Goal: Find specific page/section

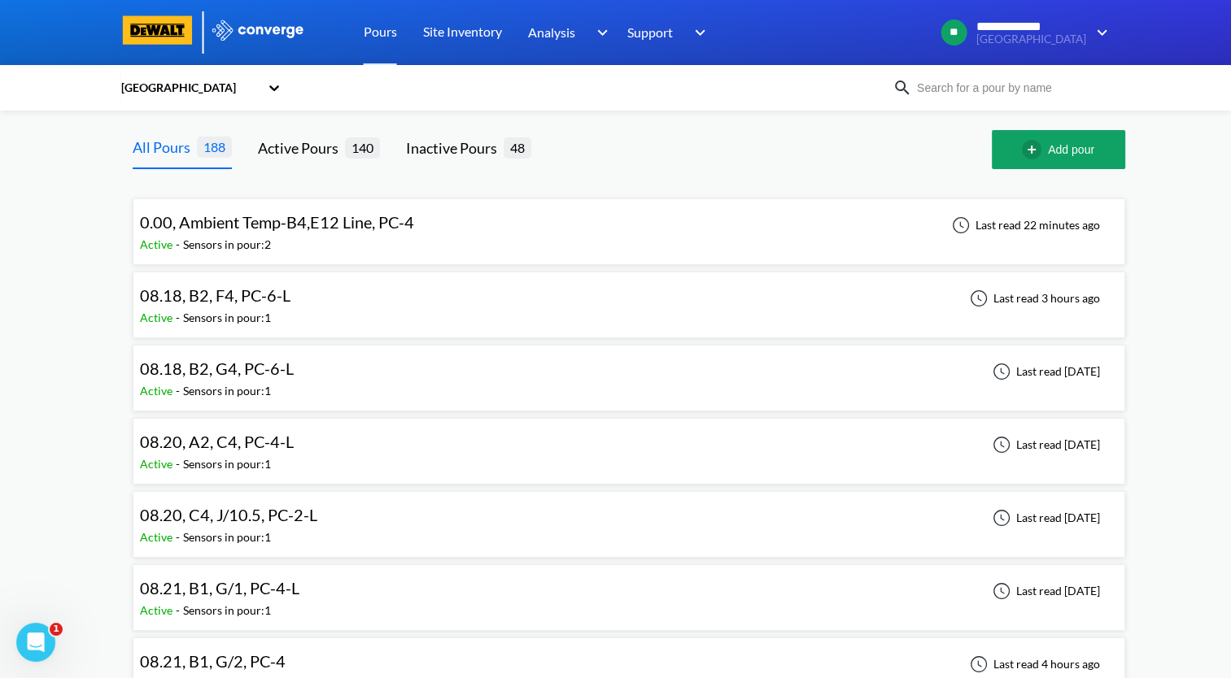
click at [395, 229] on span "0.00, Ambient Temp-B4,E12 Line, PC-4" at bounding box center [277, 222] width 274 height 20
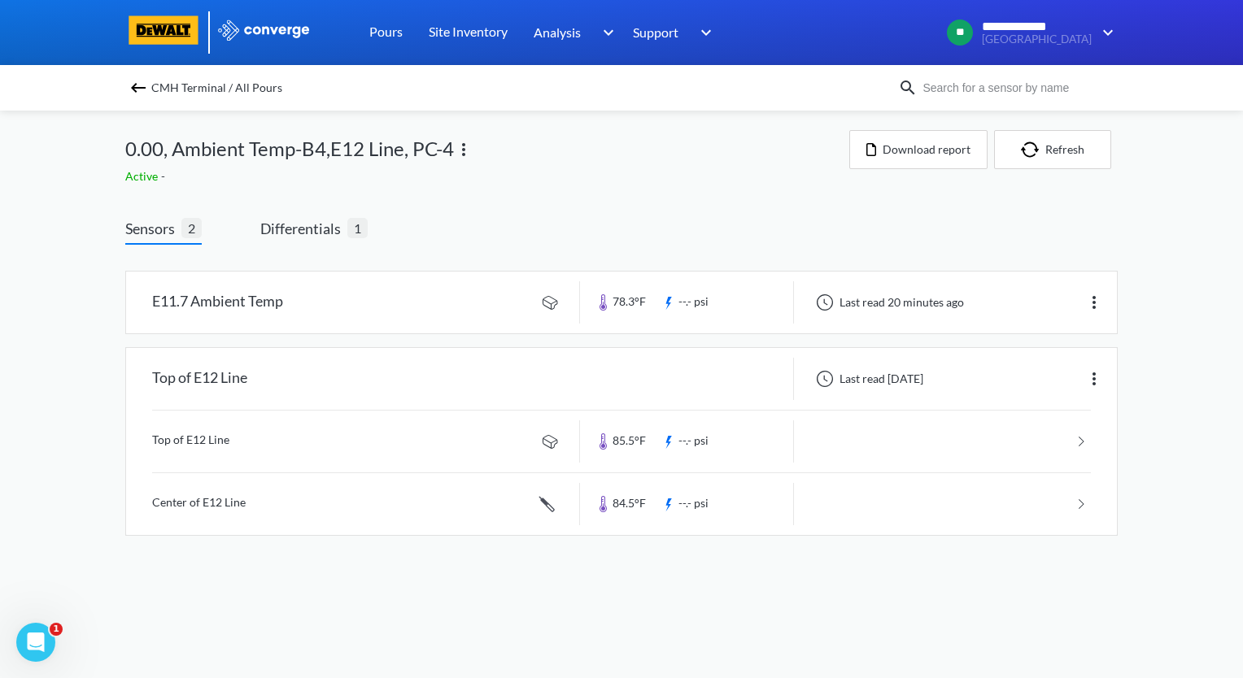
click at [133, 83] on img at bounding box center [139, 88] width 20 height 20
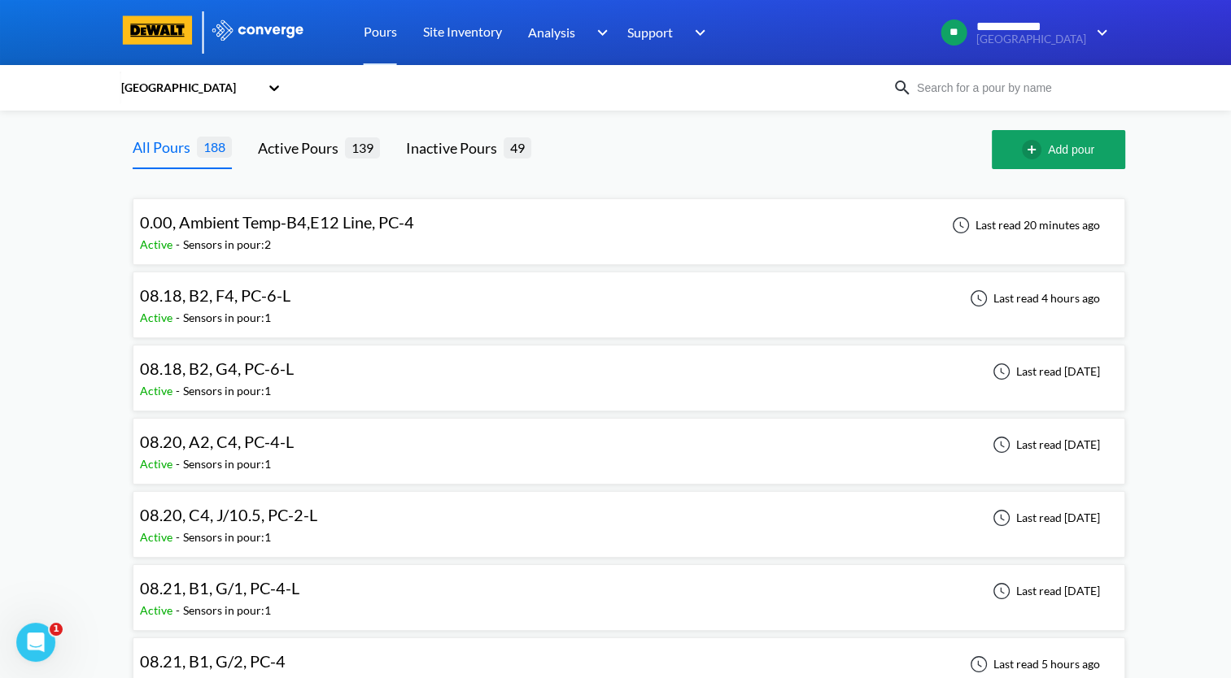
click at [978, 85] on input at bounding box center [1010, 88] width 197 height 18
type input "c2"
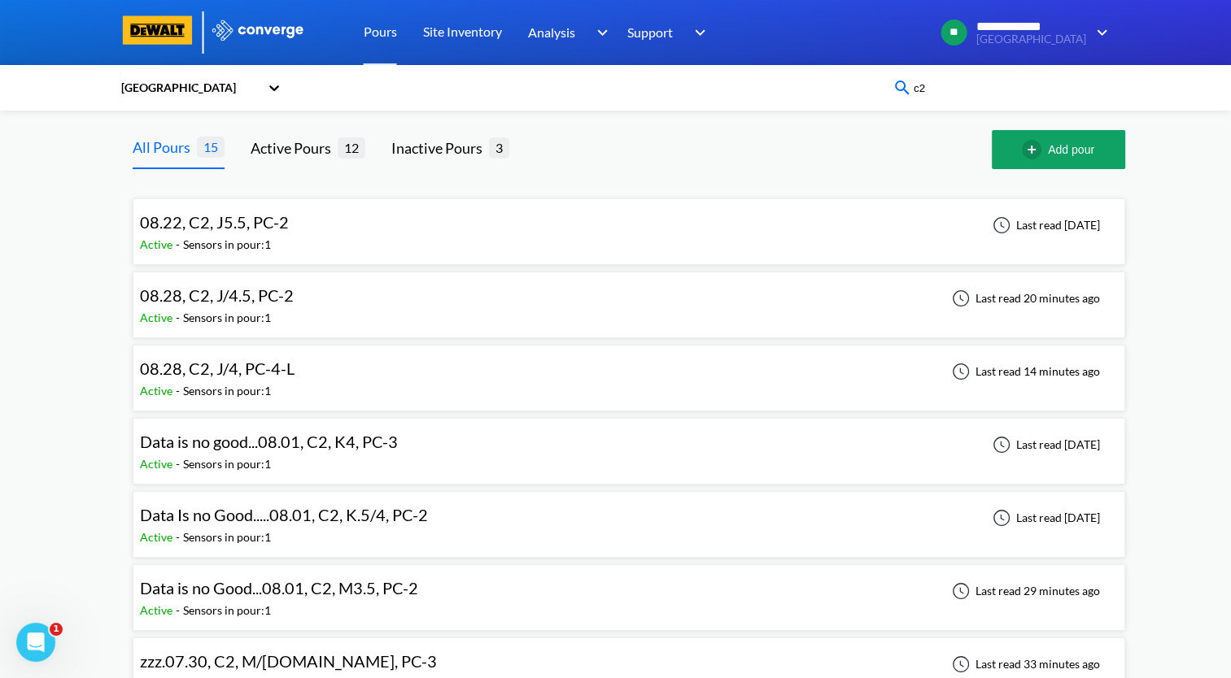
drag, startPoint x: 973, startPoint y: 88, endPoint x: 866, endPoint y: 96, distance: 106.9
click at [866, 96] on div "CMH Terminal c2" at bounding box center [616, 87] width 992 height 37
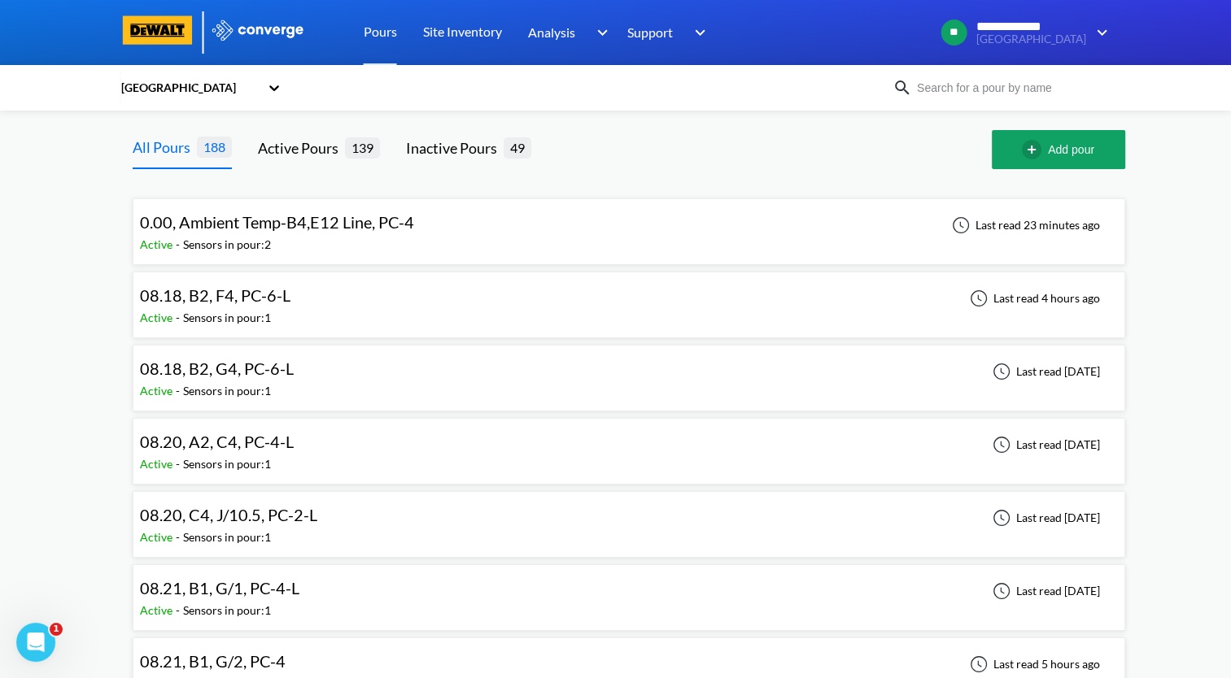
click at [977, 93] on input at bounding box center [1010, 88] width 197 height 18
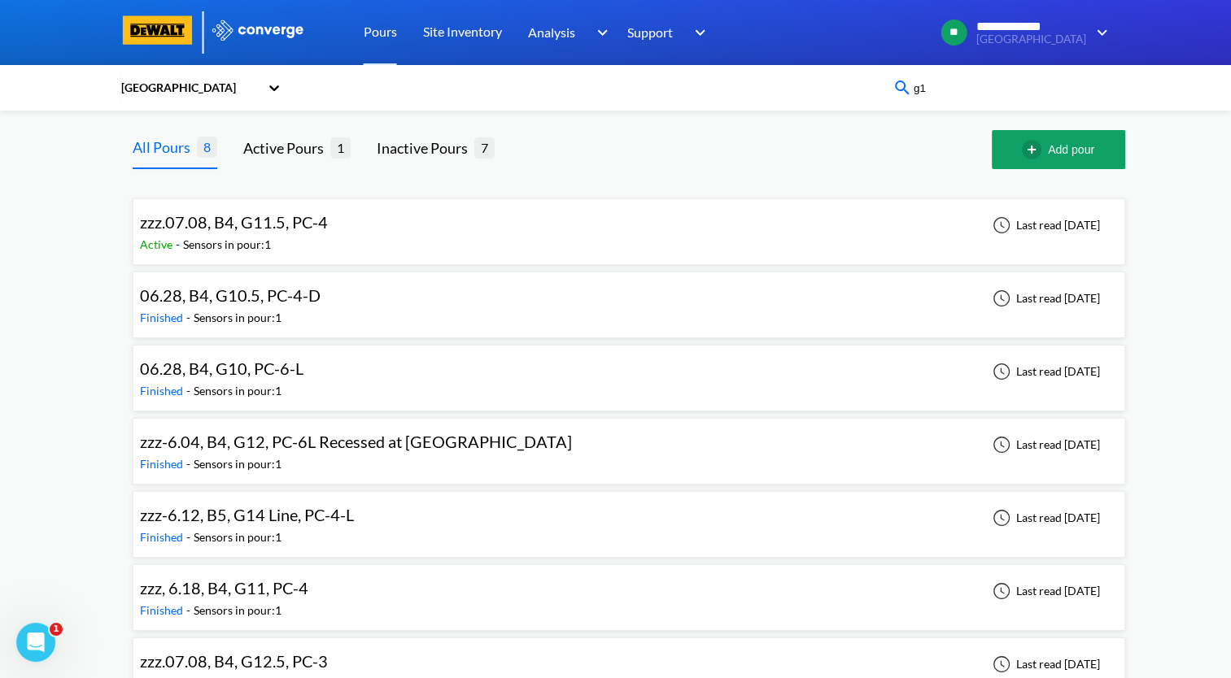
type input "g"
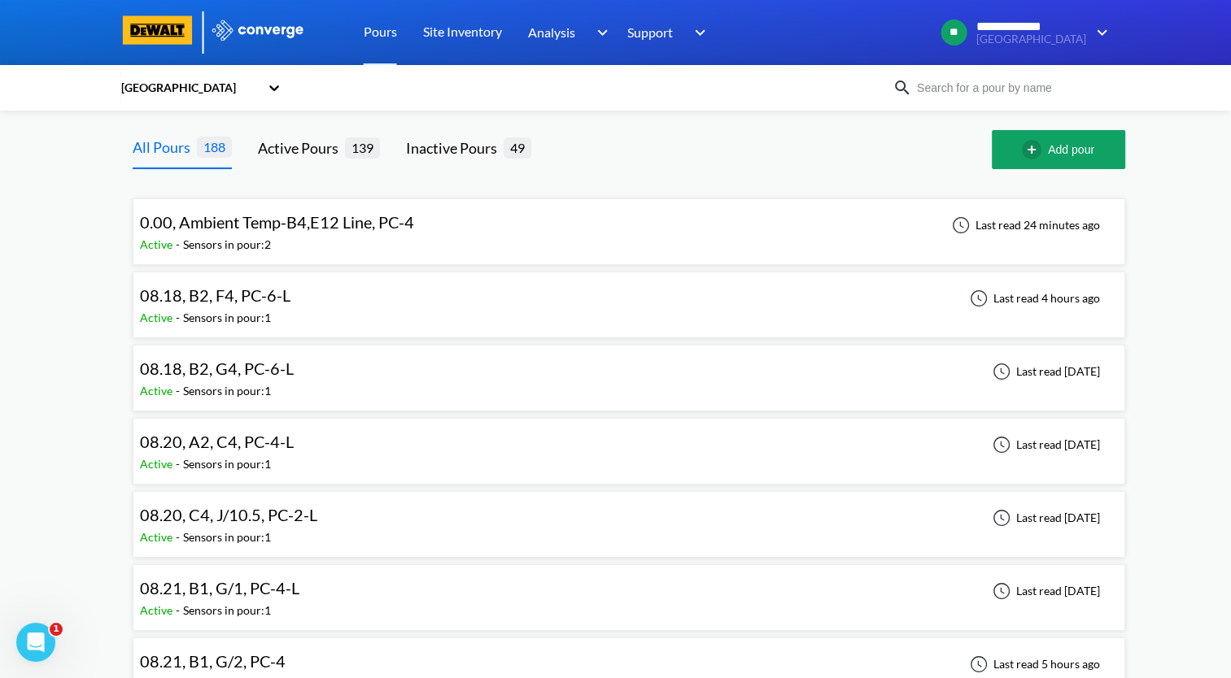
click at [1017, 84] on input at bounding box center [1010, 88] width 197 height 18
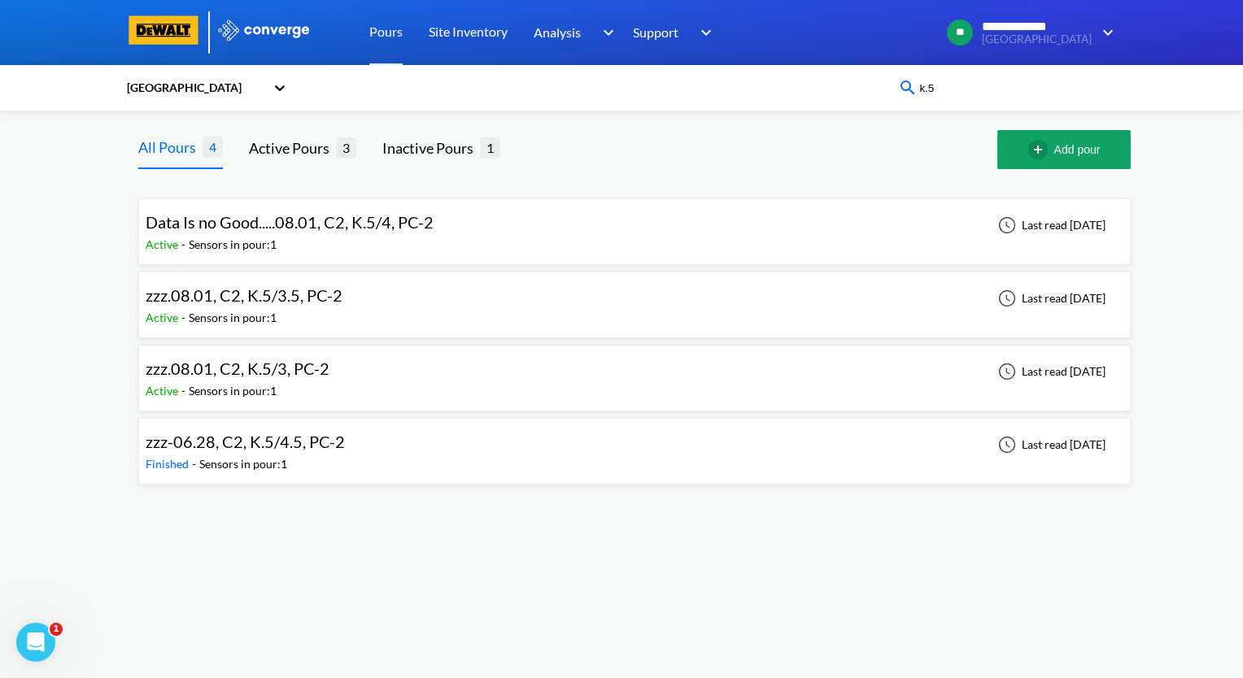
drag, startPoint x: 973, startPoint y: 88, endPoint x: 857, endPoint y: 94, distance: 115.6
click at [857, 94] on div "CMH Terminal k.5" at bounding box center [621, 87] width 992 height 37
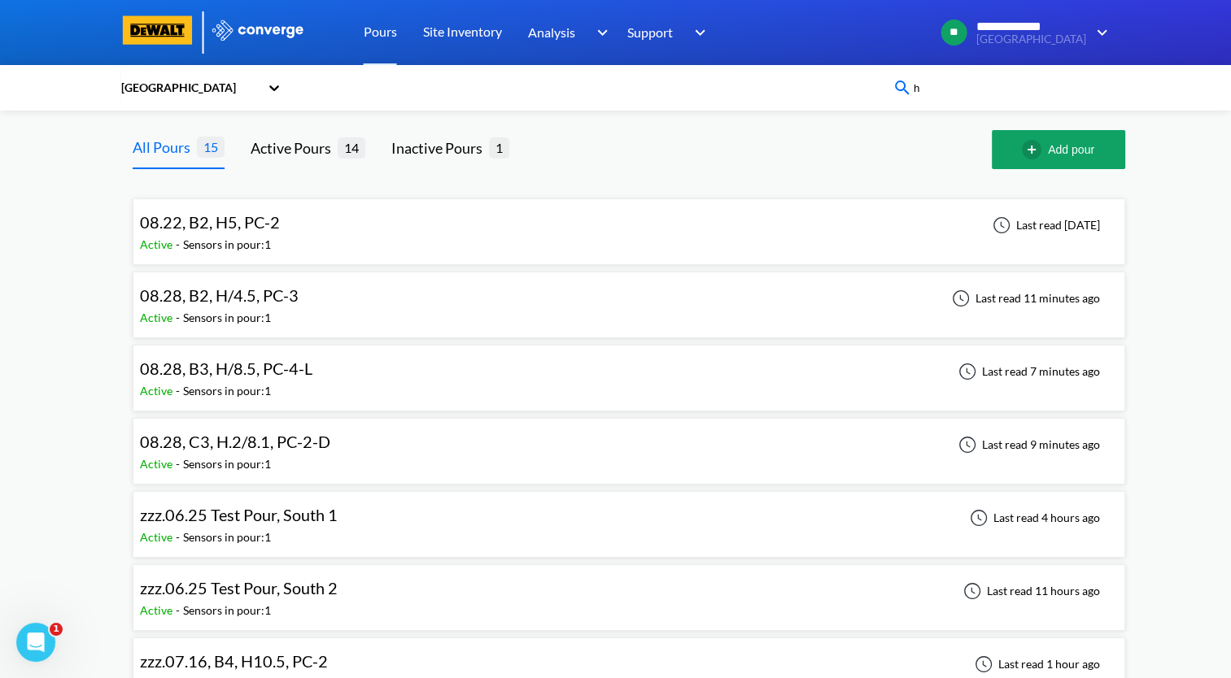
type input "h"
drag, startPoint x: 973, startPoint y: 89, endPoint x: 901, endPoint y: 90, distance: 71.6
click at [901, 90] on div "h" at bounding box center [1002, 88] width 220 height 20
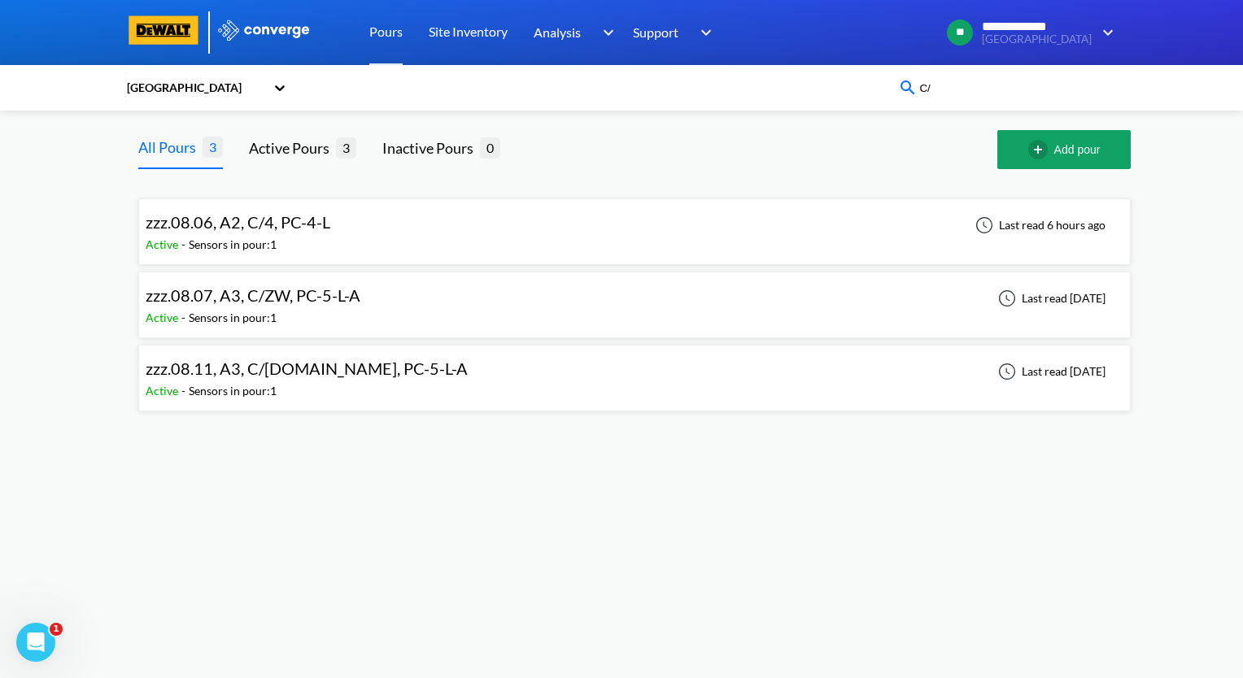
type input "C"
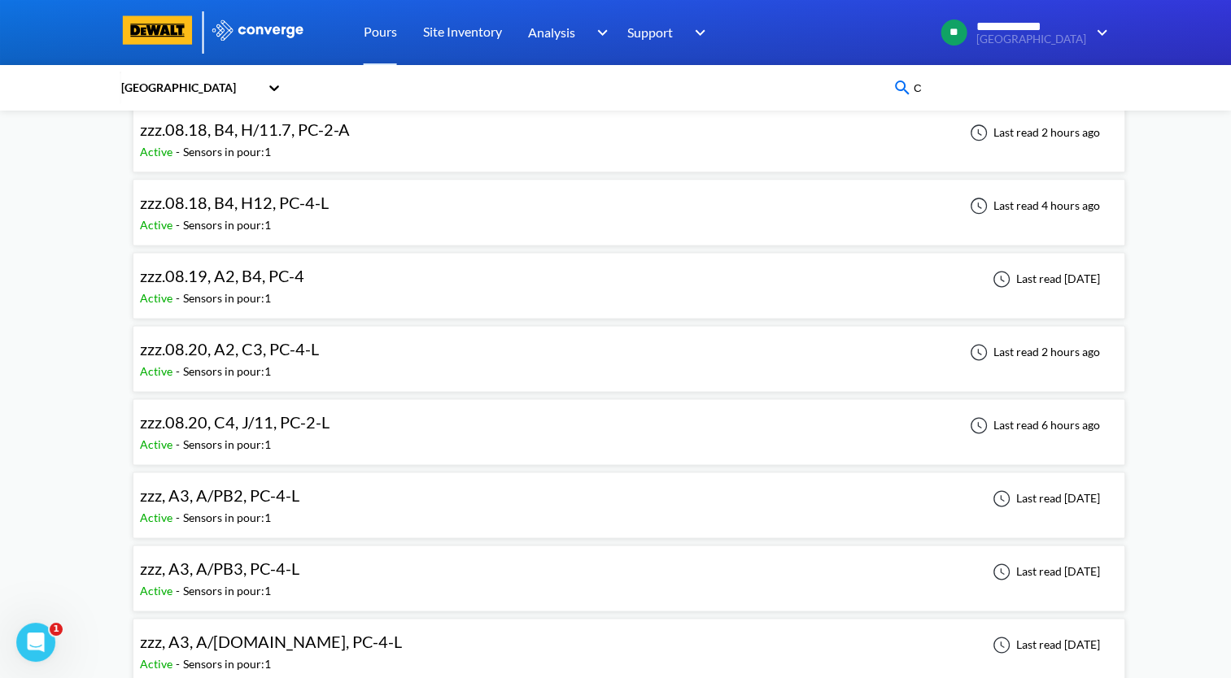
scroll to position [8134, 0]
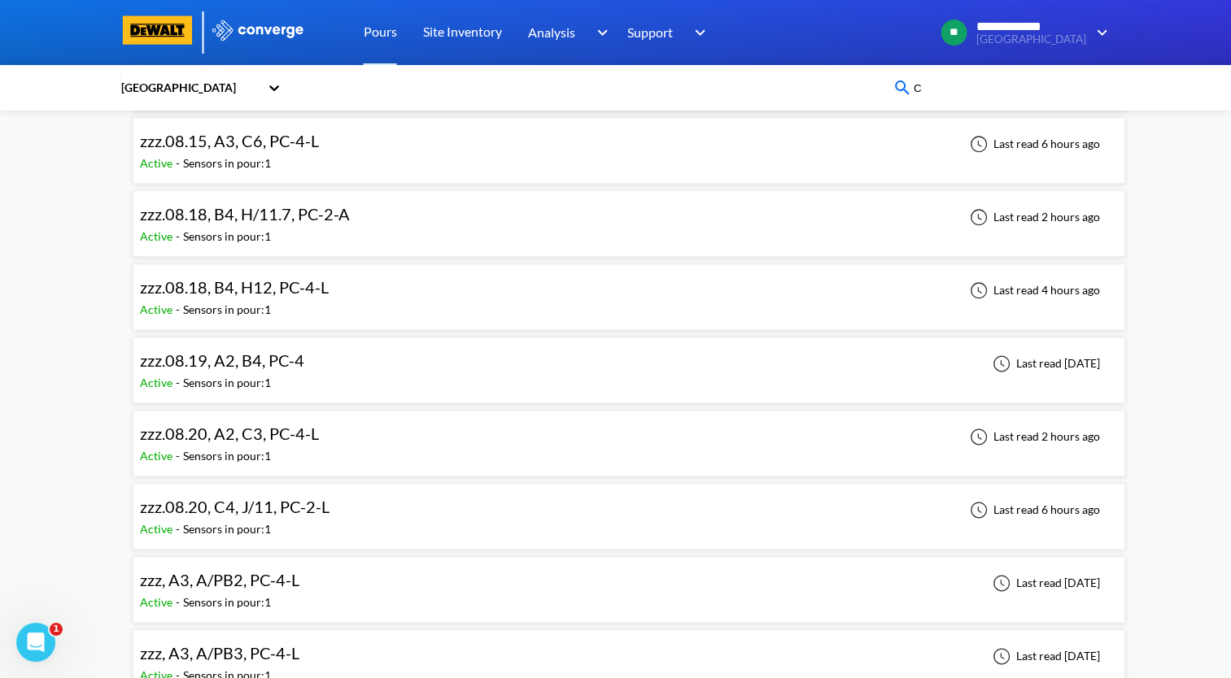
drag, startPoint x: 1040, startPoint y: 96, endPoint x: 882, endPoint y: 106, distance: 158.1
click at [882, 106] on div "CMH Terminal C" at bounding box center [616, 87] width 992 height 37
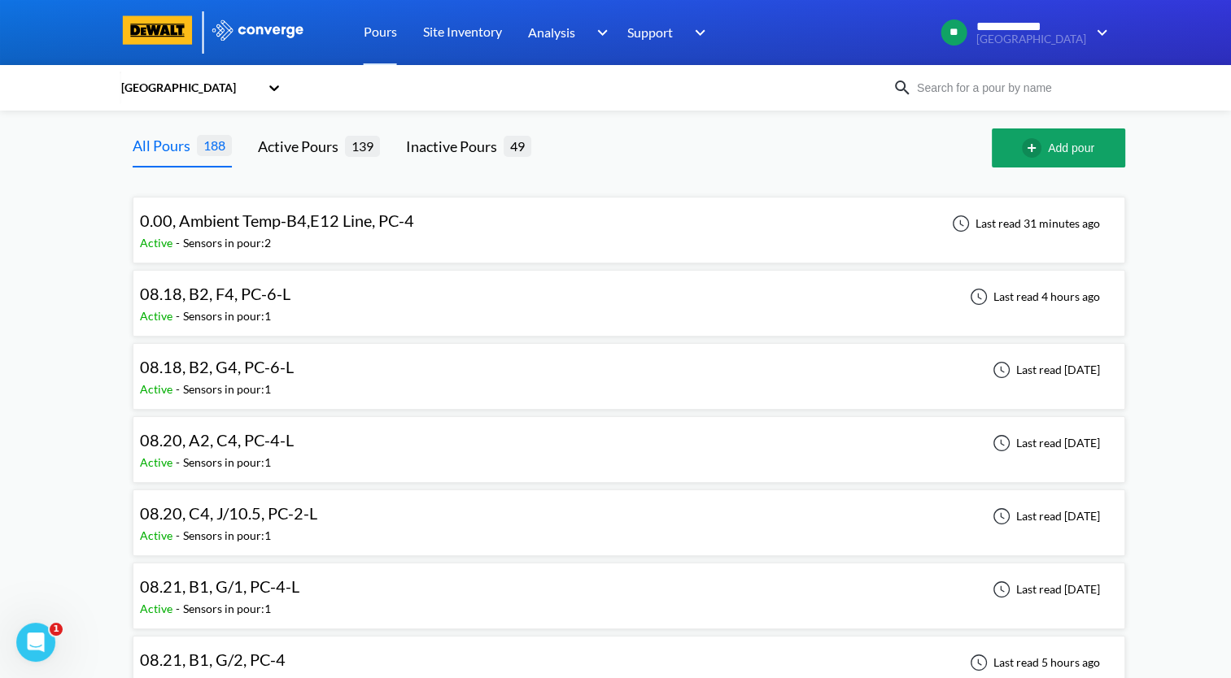
scroll to position [0, 0]
click at [979, 92] on input at bounding box center [1010, 88] width 197 height 18
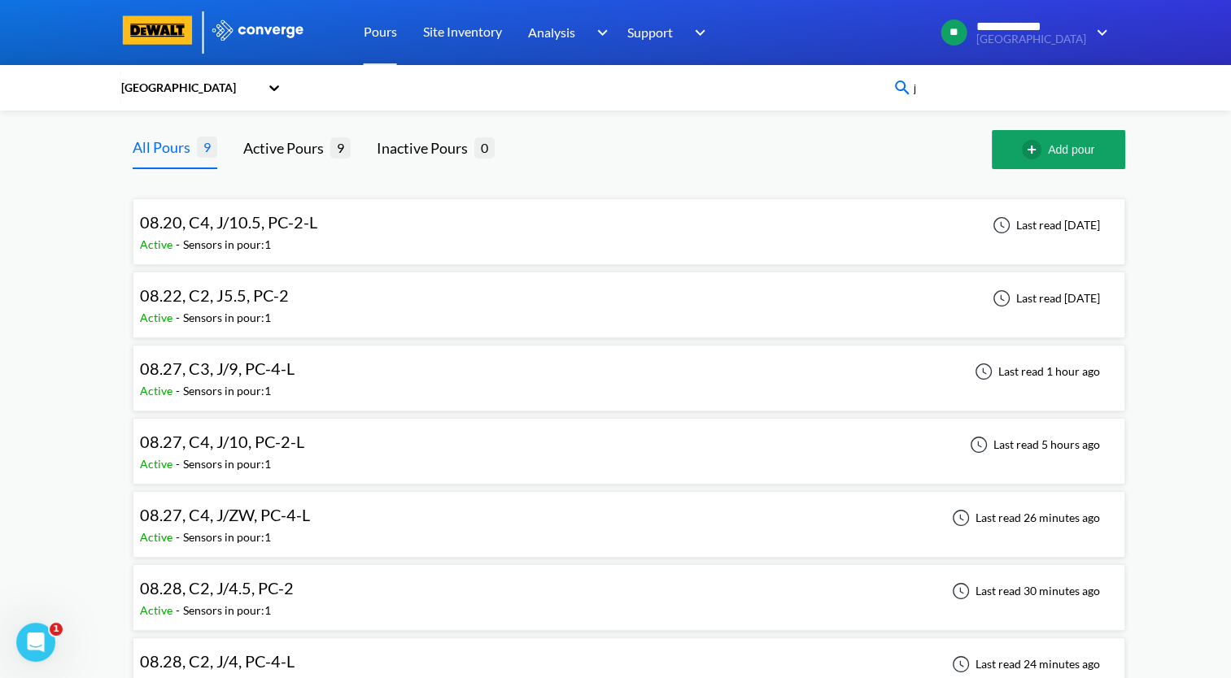
drag, startPoint x: 966, startPoint y: 92, endPoint x: 870, endPoint y: 107, distance: 97.1
click at [870, 107] on div "CMH Terminal j" at bounding box center [615, 88] width 1231 height 46
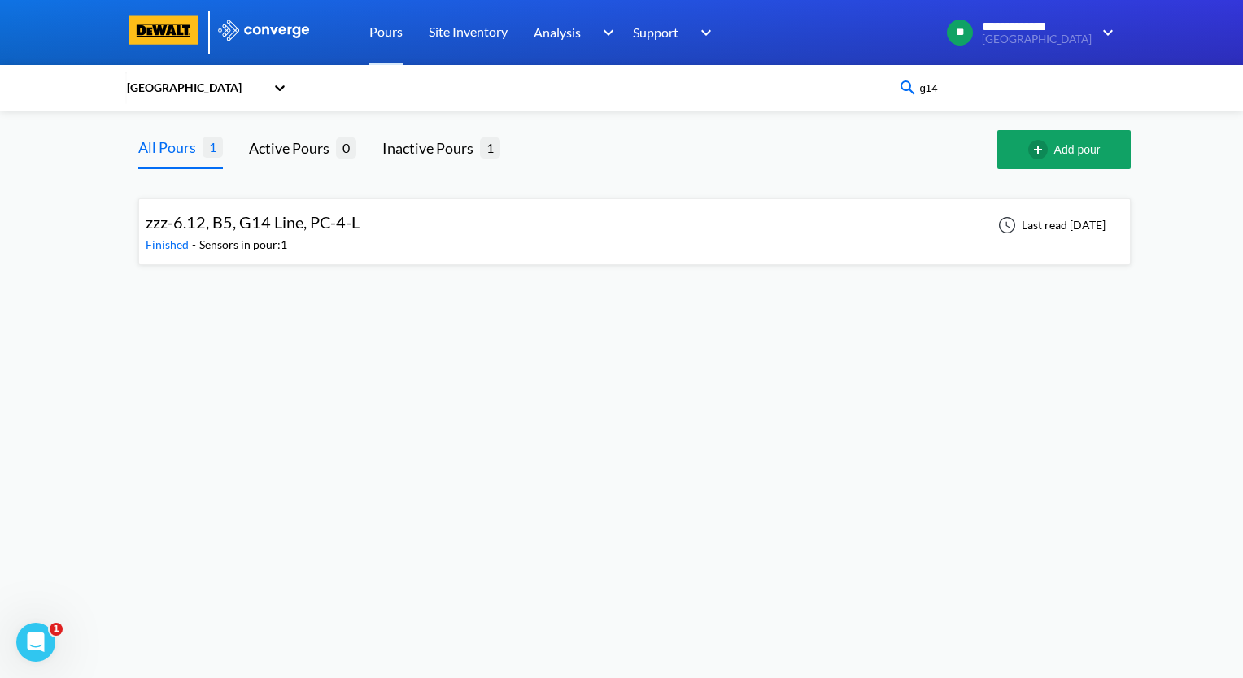
drag, startPoint x: 1016, startPoint y: 89, endPoint x: 822, endPoint y: 94, distance: 193.6
click at [823, 94] on div "CMH Terminal g14" at bounding box center [621, 87] width 992 height 37
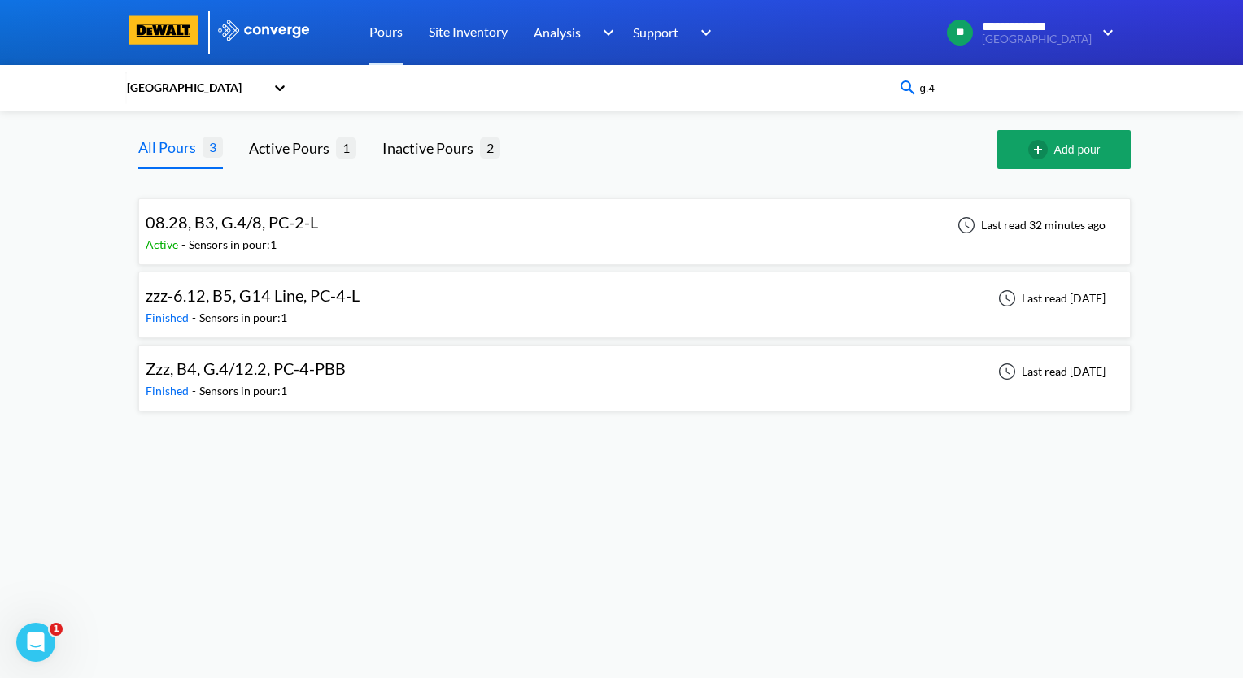
drag, startPoint x: 950, startPoint y: 93, endPoint x: 874, endPoint y: 93, distance: 76.5
click at [873, 93] on div "CMH Terminal g.4" at bounding box center [621, 87] width 992 height 37
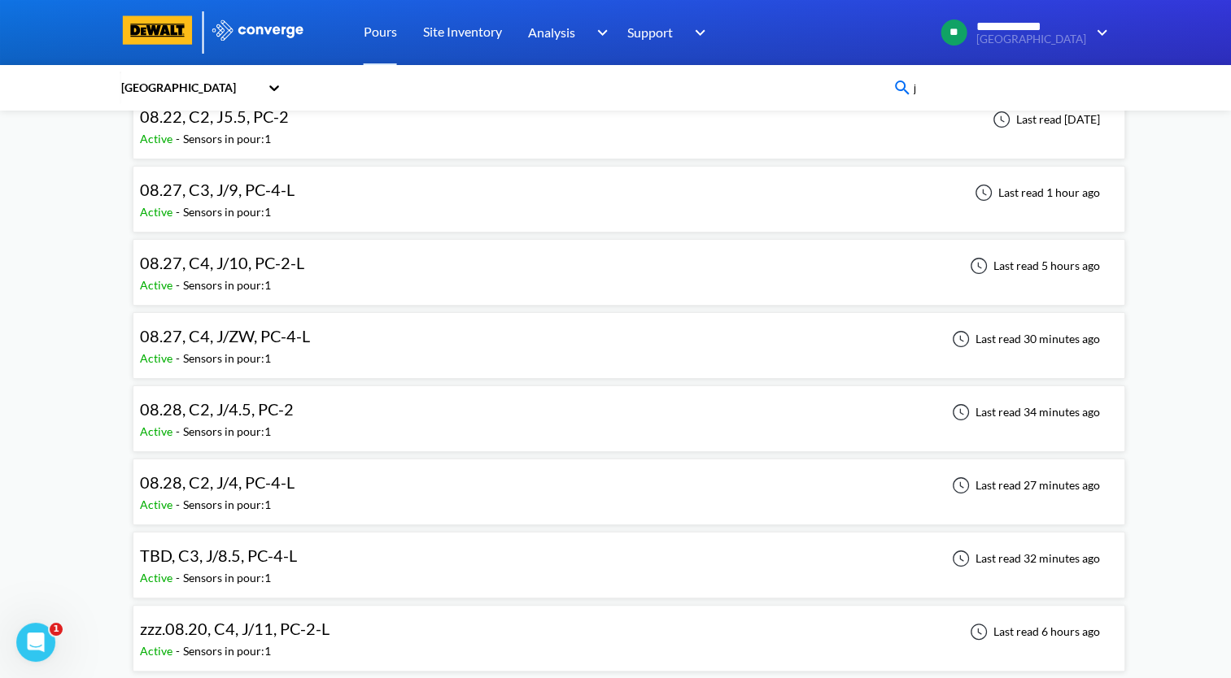
scroll to position [182, 0]
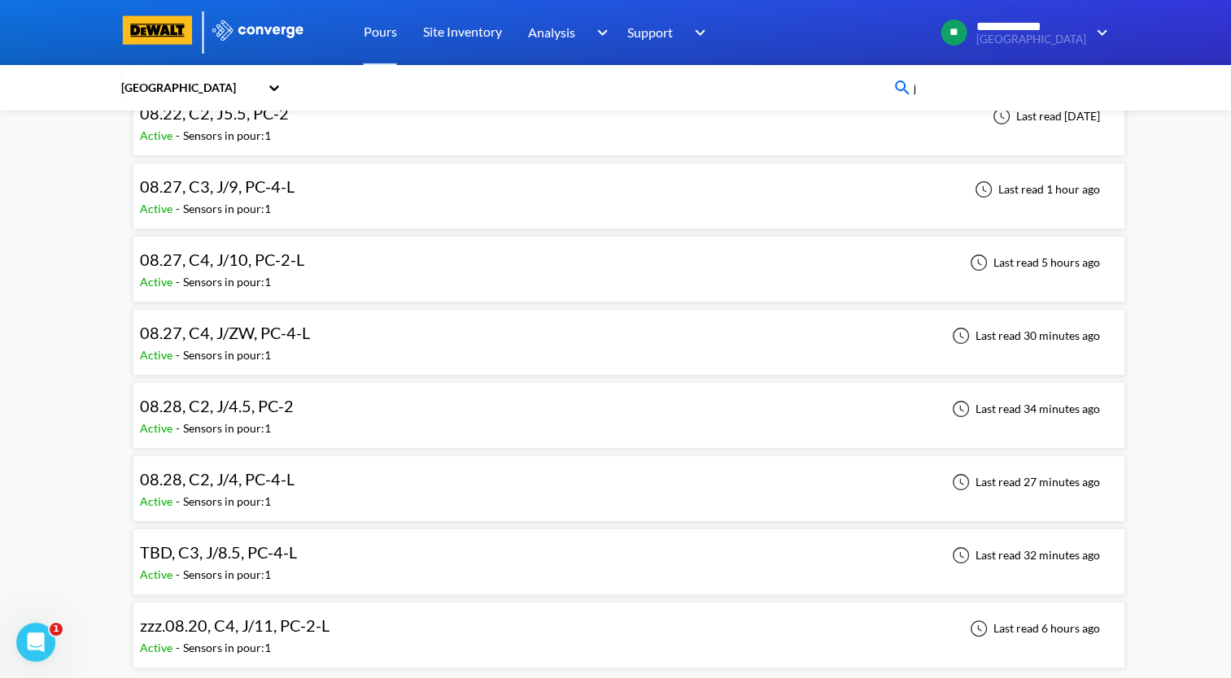
type input "j"
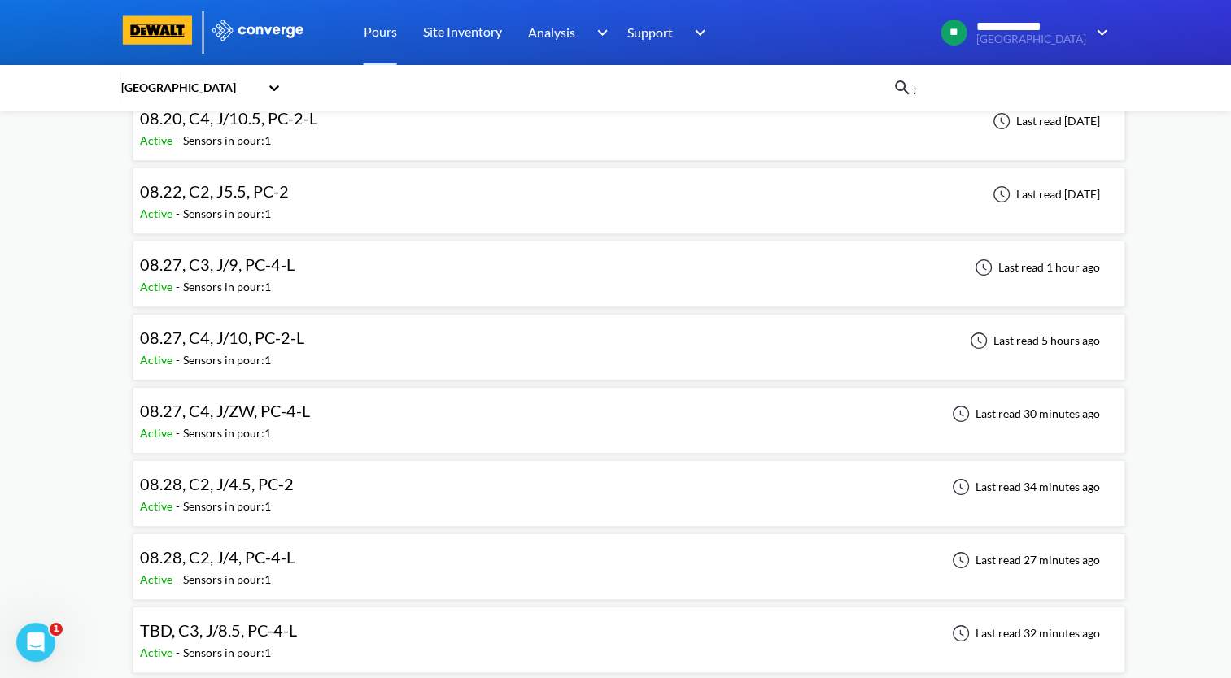
scroll to position [0, 0]
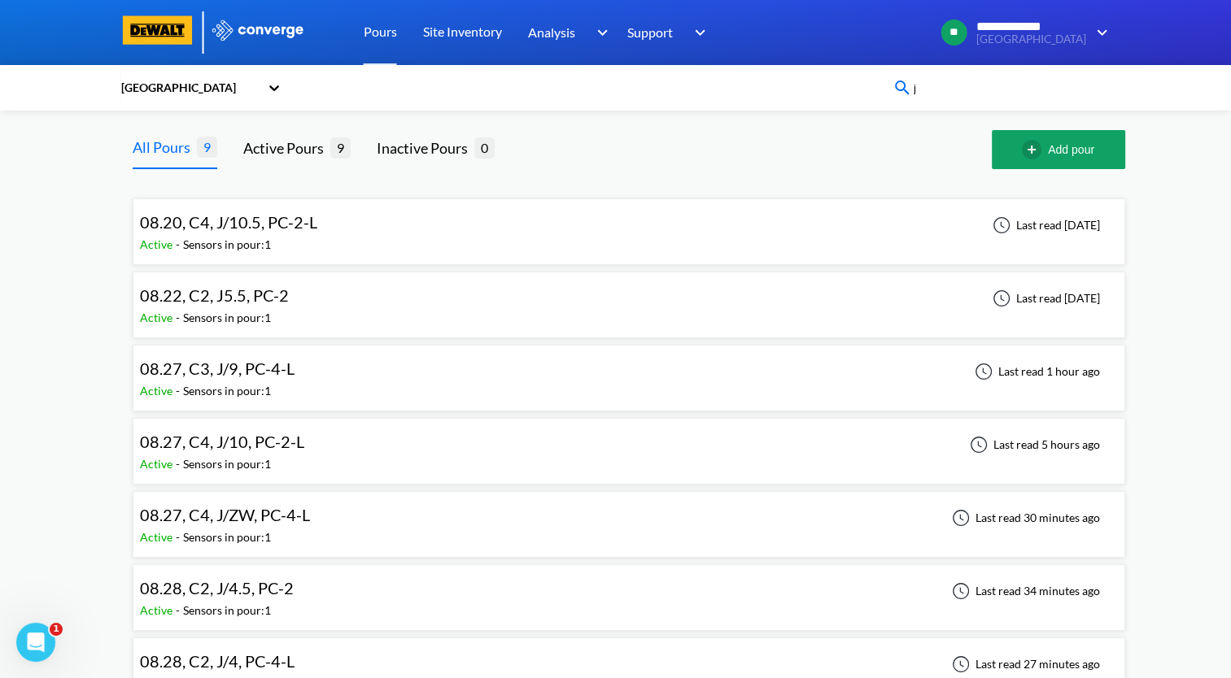
drag, startPoint x: 953, startPoint y: 88, endPoint x: 885, endPoint y: 98, distance: 69.1
click at [885, 98] on div "CMH Terminal j" at bounding box center [616, 87] width 992 height 37
